Goal: Browse casually

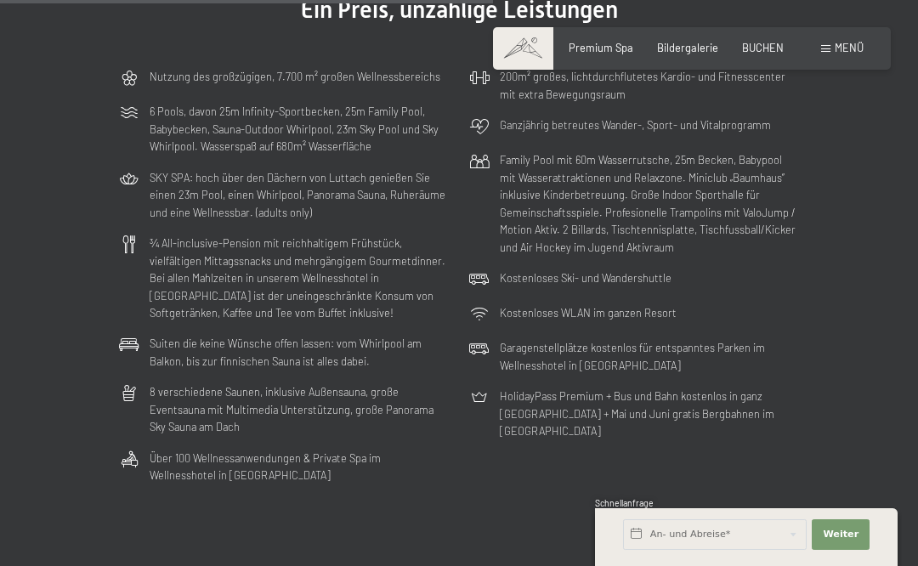
scroll to position [3650, 0]
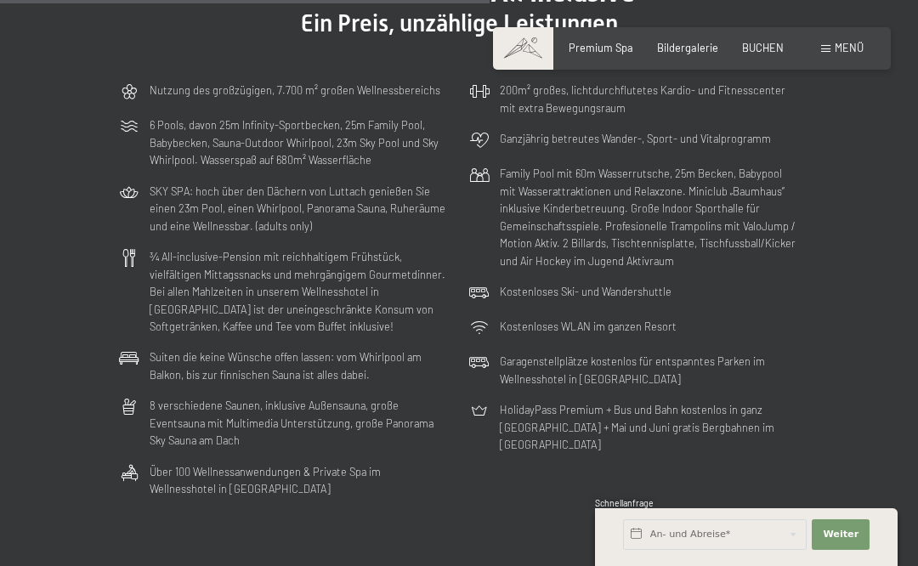
click at [845, 53] on span "Menü" at bounding box center [848, 48] width 29 height 14
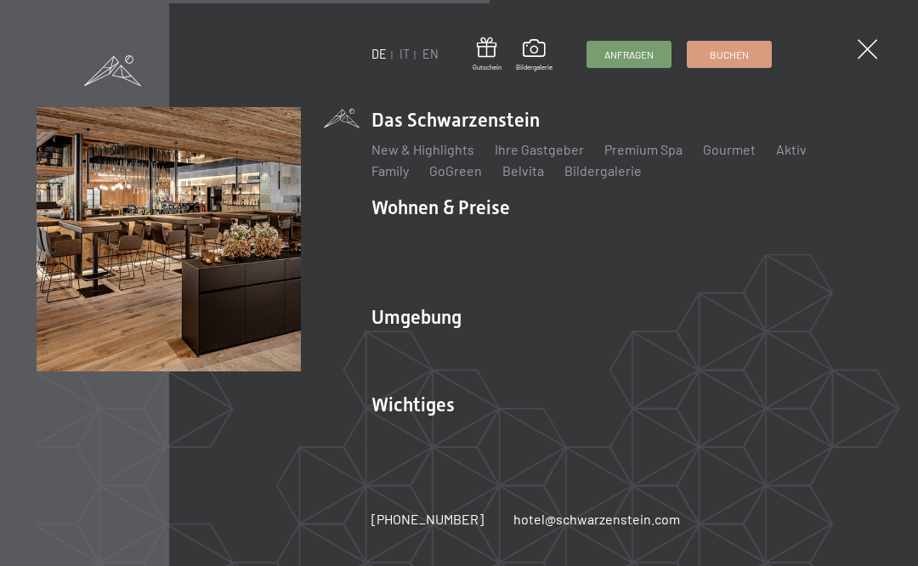
click at [531, 151] on link "Ihre Gastgeber" at bounding box center [538, 149] width 89 height 16
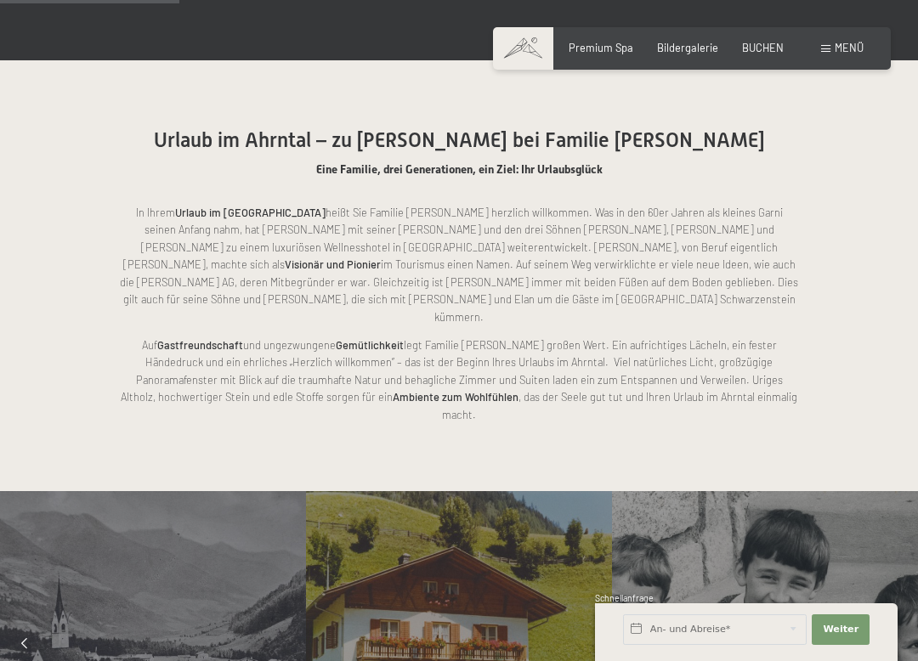
scroll to position [896, 0]
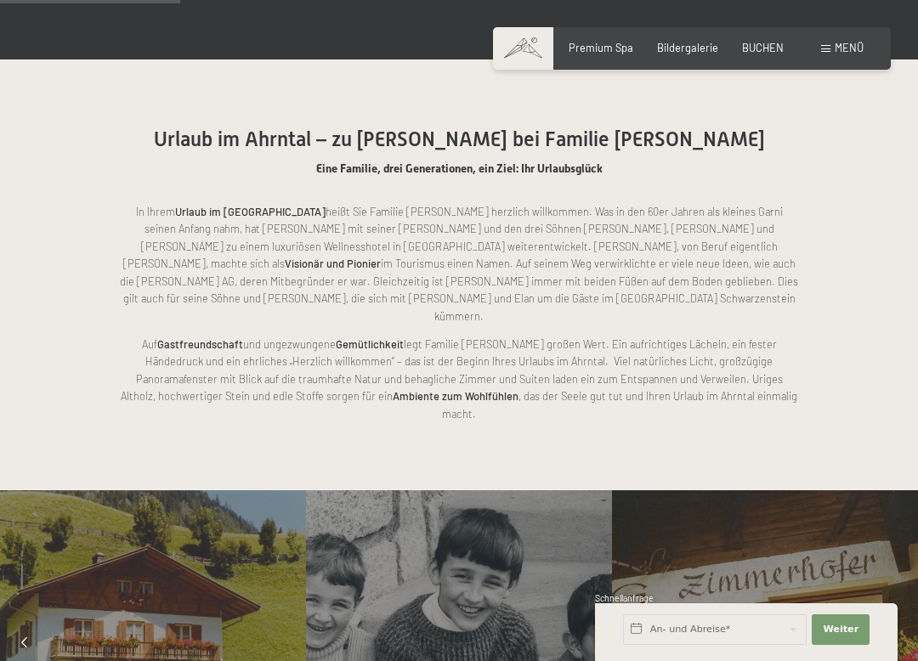
click at [851, 53] on span "Menü" at bounding box center [848, 48] width 29 height 14
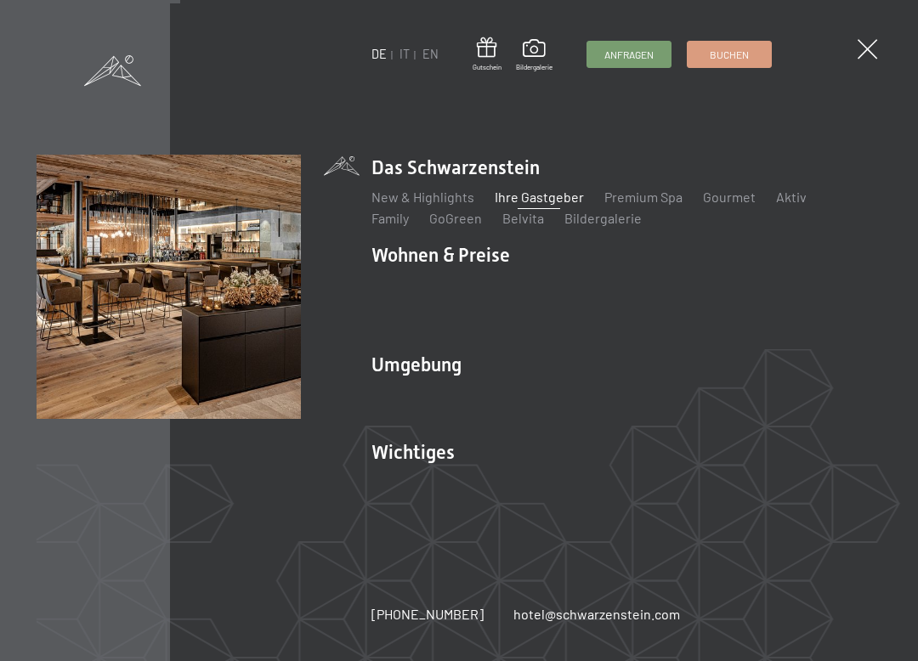
click at [404, 254] on img at bounding box center [209, 209] width 419 height 419
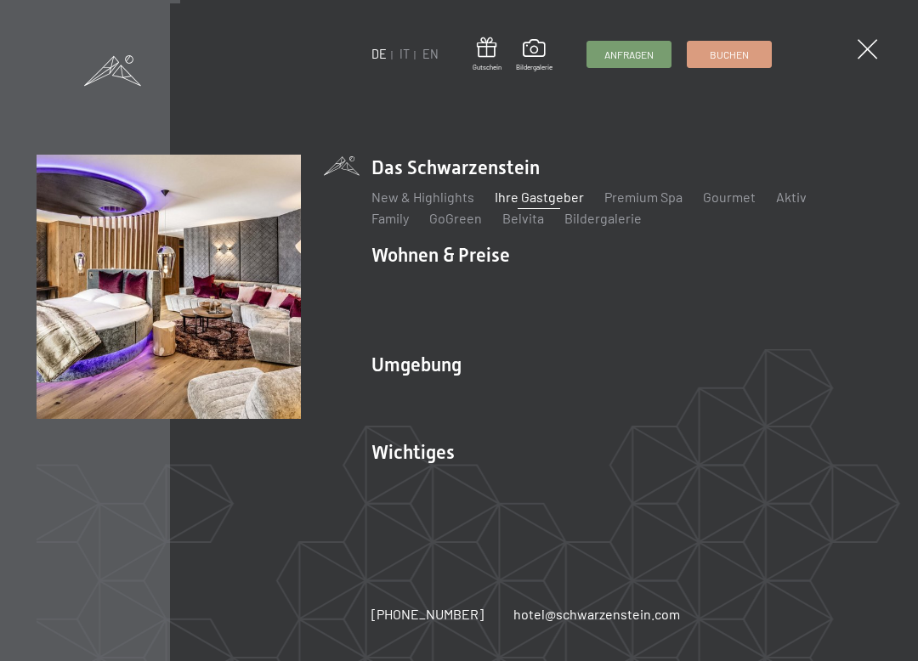
click at [546, 285] on link "Zimmer & Preise" at bounding box center [551, 284] width 99 height 16
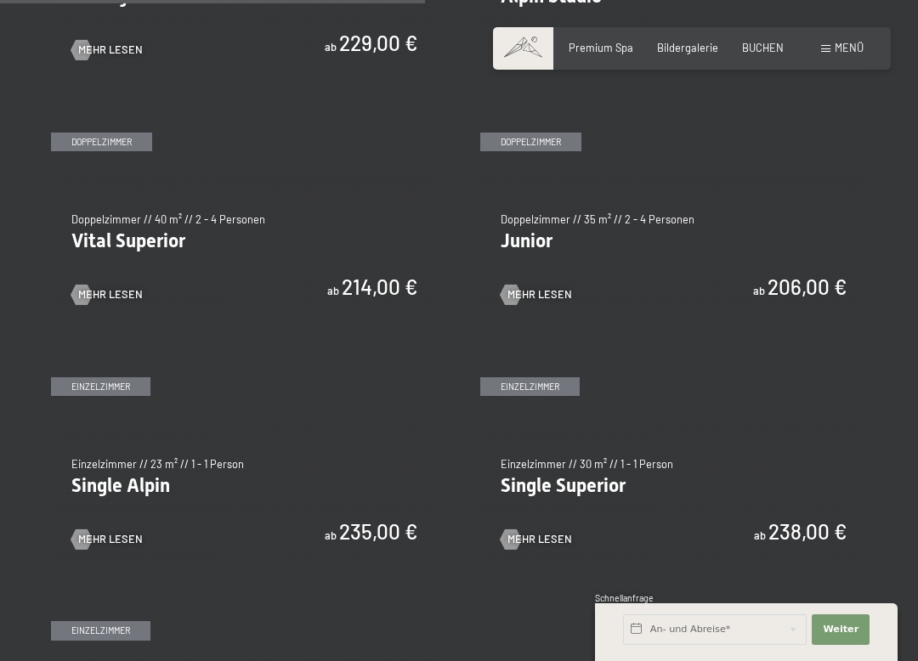
scroll to position [1780, 0]
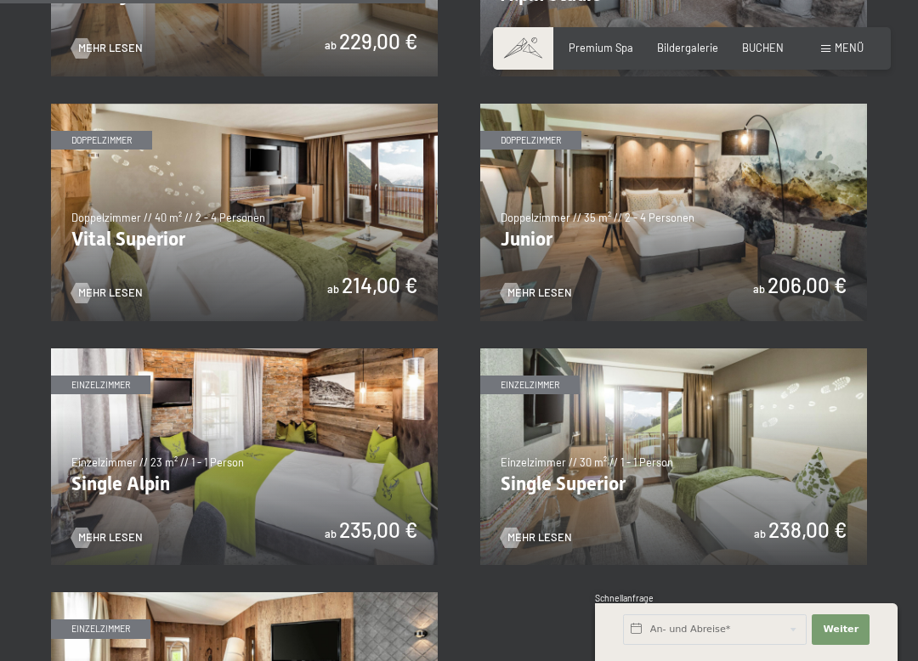
click at [105, 285] on span "Mehr Lesen" at bounding box center [110, 292] width 65 height 15
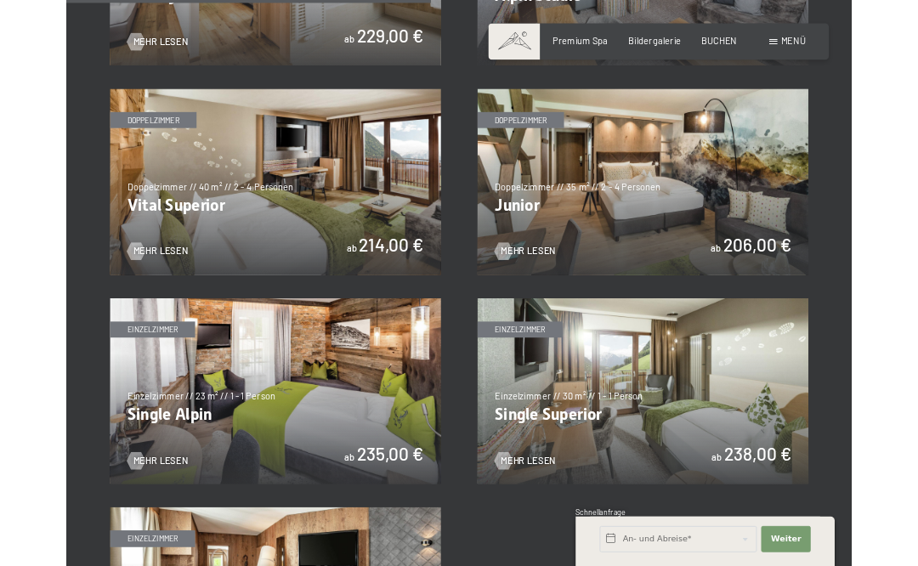
scroll to position [0, 0]
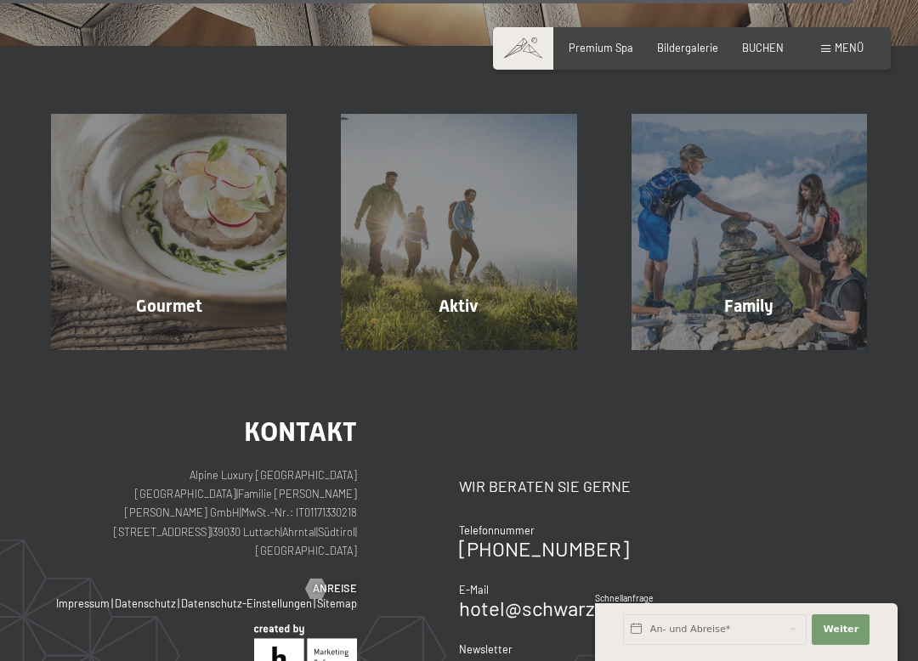
scroll to position [4102, 0]
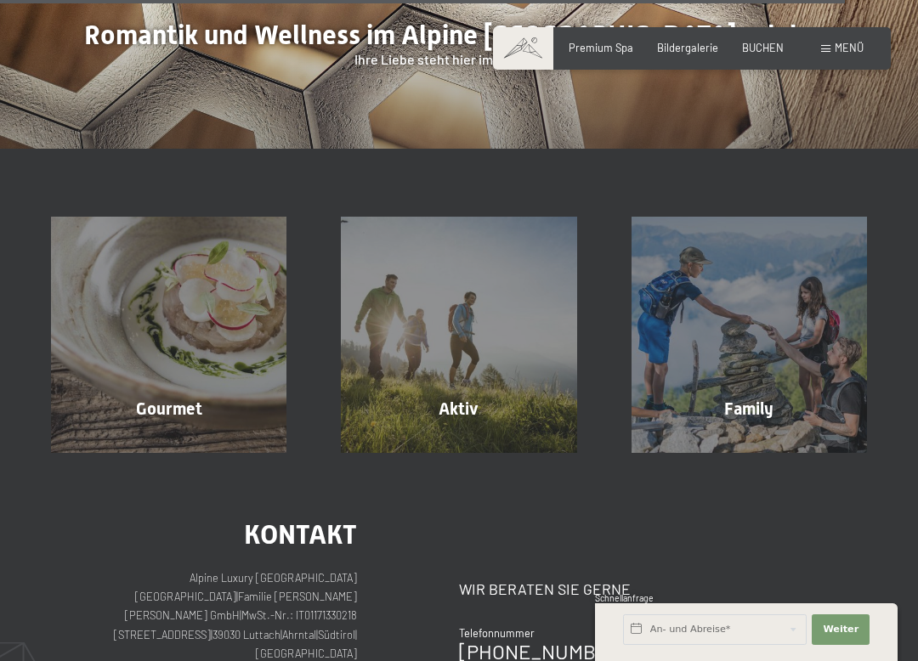
click at [692, 52] on div "Bildergalerie" at bounding box center [687, 48] width 61 height 15
click at [685, 49] on span "Bildergalerie" at bounding box center [687, 48] width 61 height 14
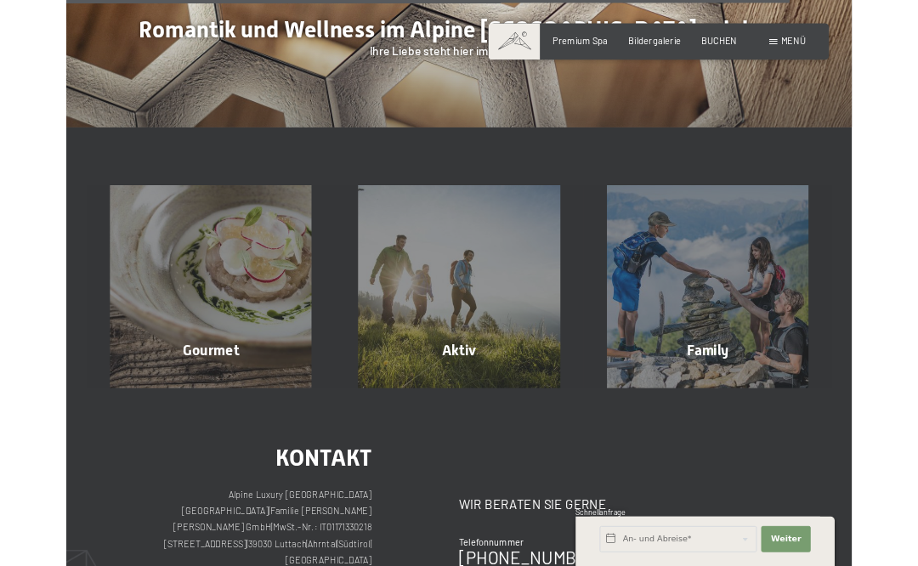
scroll to position [0, 0]
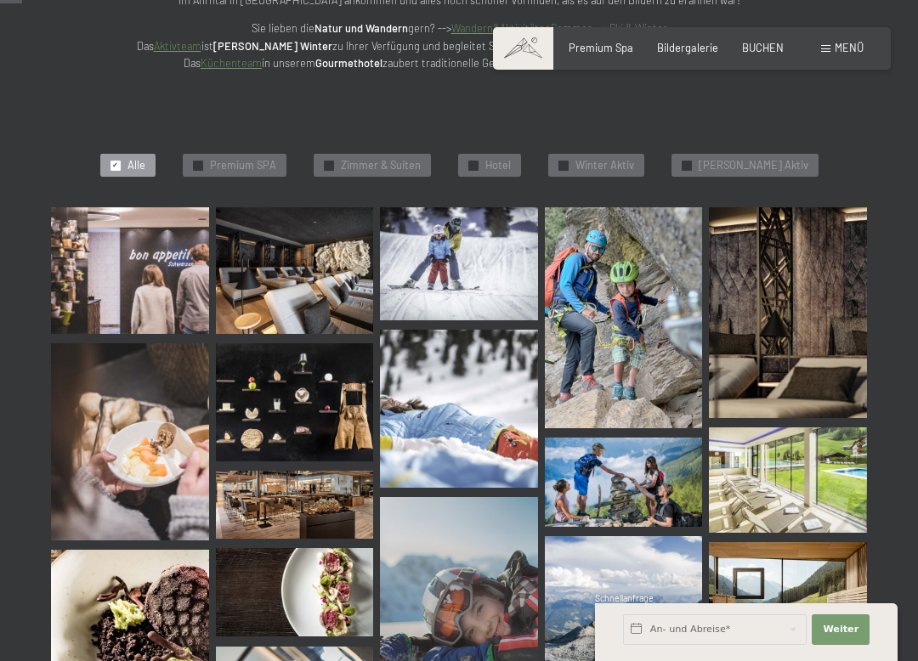
scroll to position [338, 0]
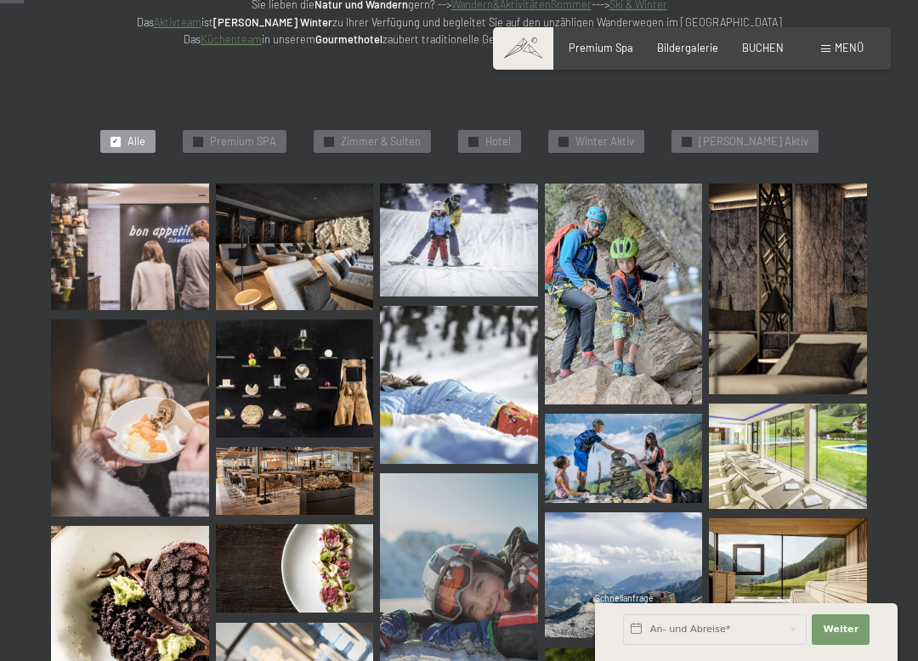
click at [248, 144] on span "Premium SPA" at bounding box center [243, 141] width 66 height 15
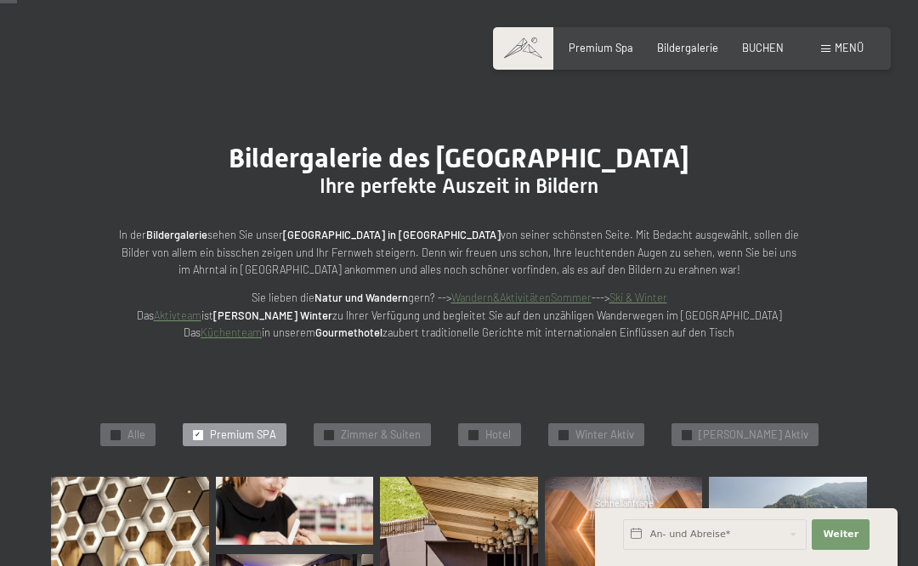
scroll to position [44, 0]
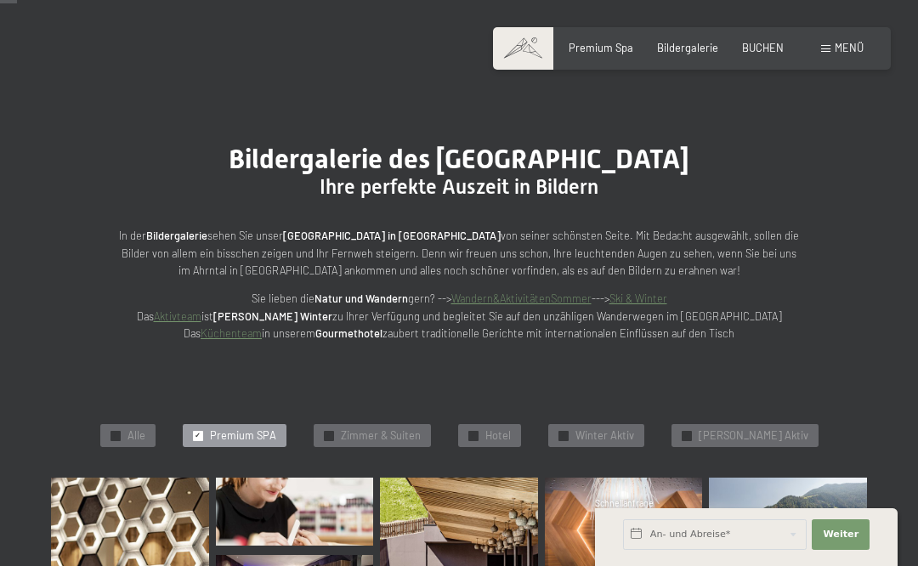
click at [145, 436] on span "Alle" at bounding box center [136, 435] width 18 height 15
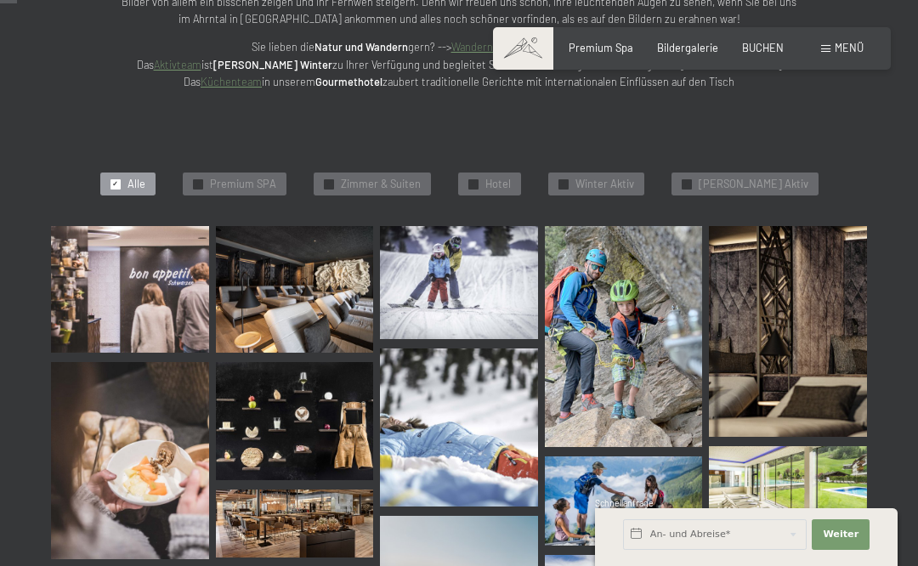
scroll to position [314, 0]
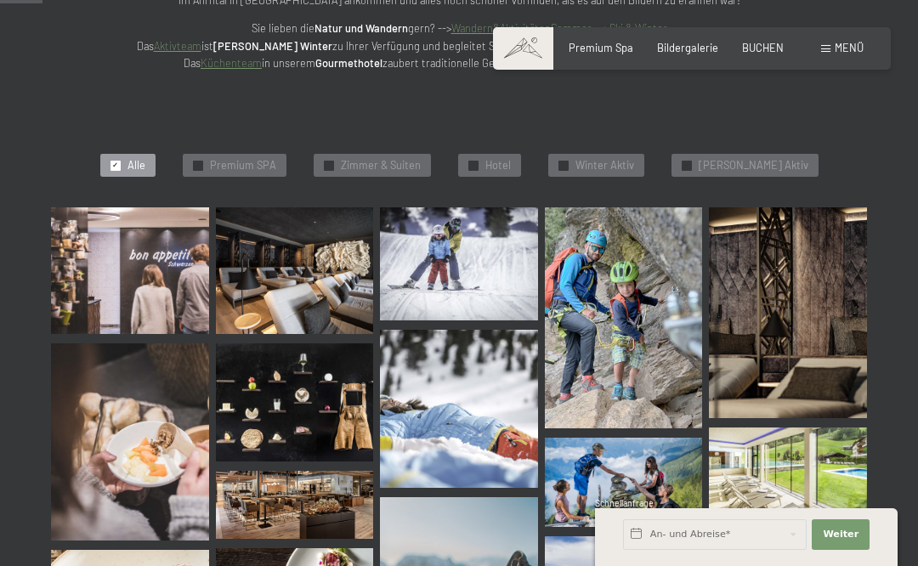
click at [511, 166] on span "Hotel" at bounding box center [497, 165] width 25 height 15
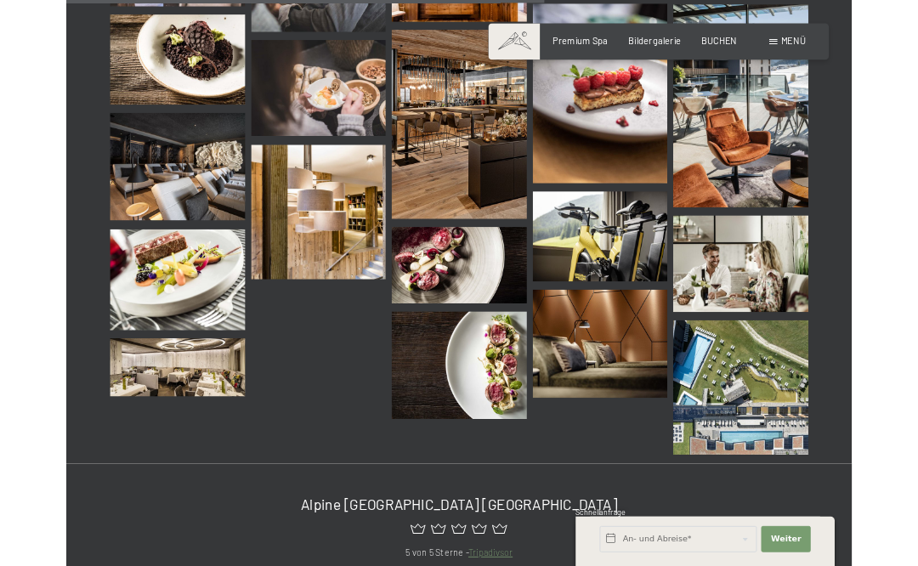
scroll to position [1489, 0]
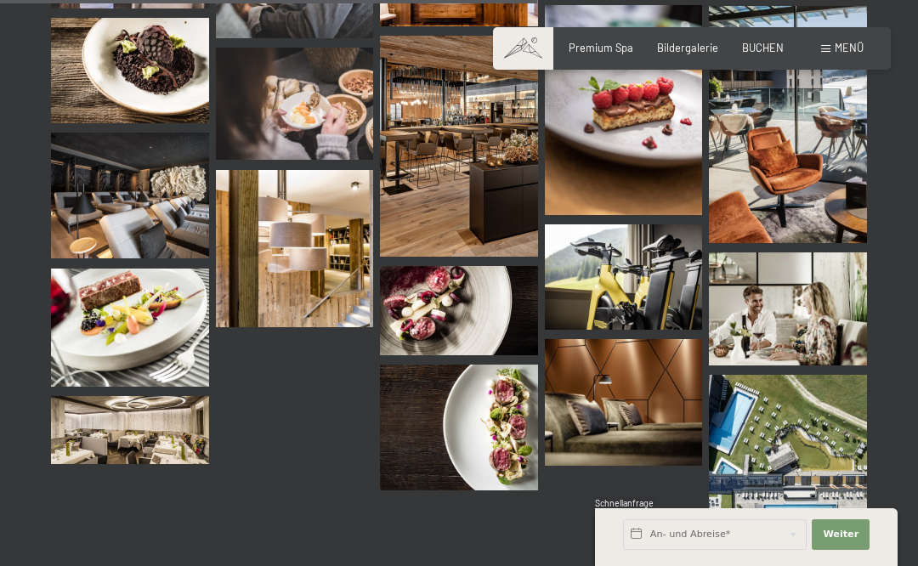
click at [782, 423] on img at bounding box center [788, 454] width 158 height 158
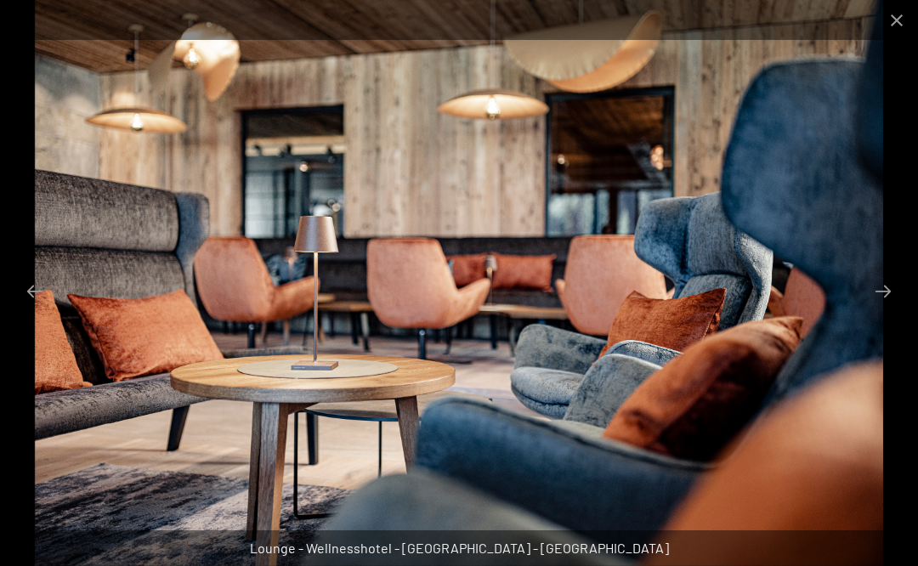
click at [883, 17] on button "Close gallery" at bounding box center [896, 20] width 42 height 40
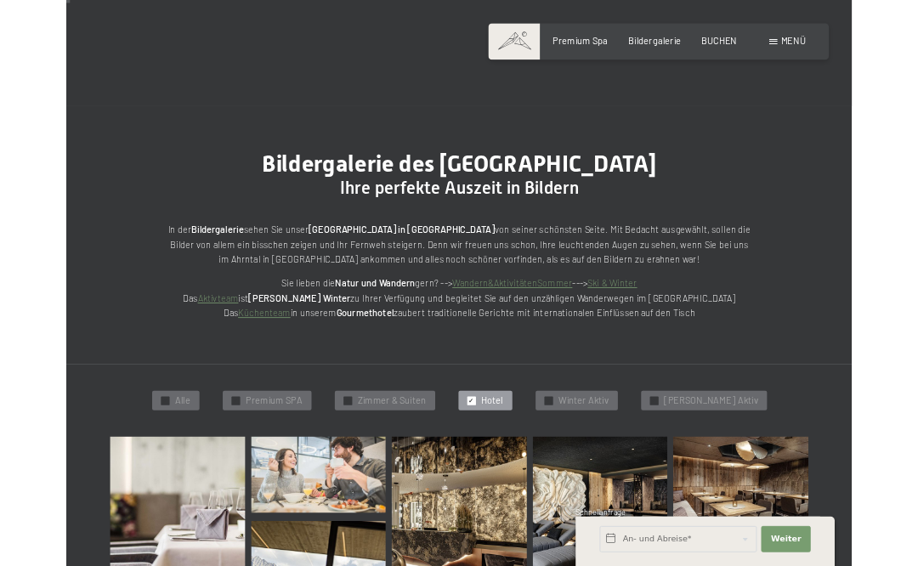
scroll to position [0, 0]
